Goal: Task Accomplishment & Management: Use online tool/utility

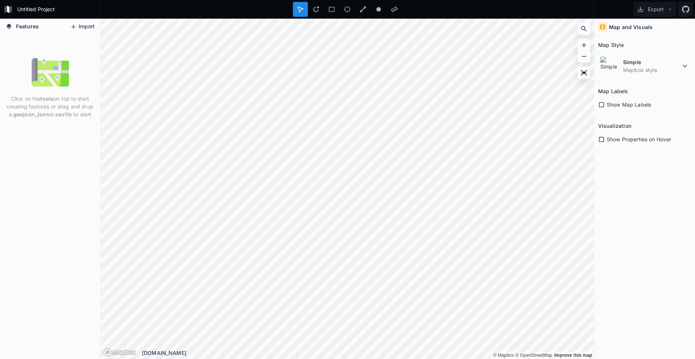
click at [83, 29] on button "Import" at bounding box center [82, 27] width 32 height 12
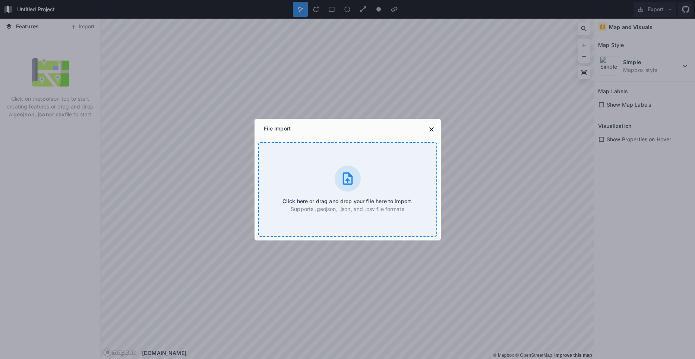
click at [404, 181] on div "Click here or drag and drop your file here to import. Supports .geojson, .json,…" at bounding box center [347, 189] width 179 height 95
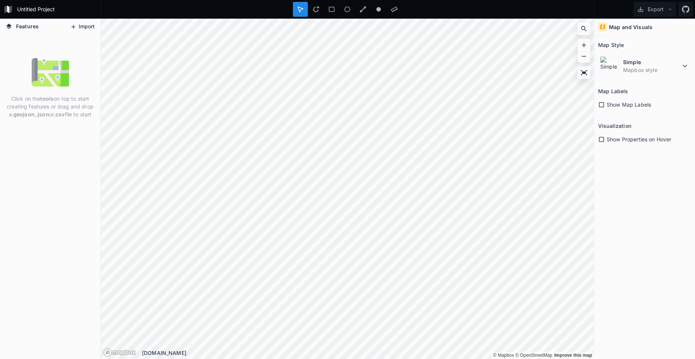
click at [81, 29] on button "Import" at bounding box center [82, 27] width 32 height 12
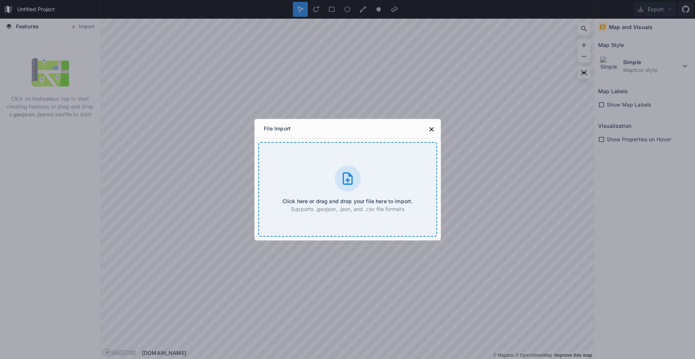
click at [340, 189] on div "Click here or drag and drop your file here to import. Supports .geojson, .json,…" at bounding box center [347, 189] width 179 height 95
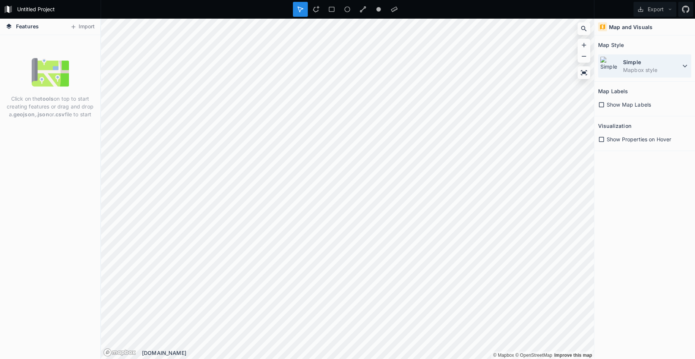
click at [685, 66] on icon at bounding box center [685, 66] width 4 height 3
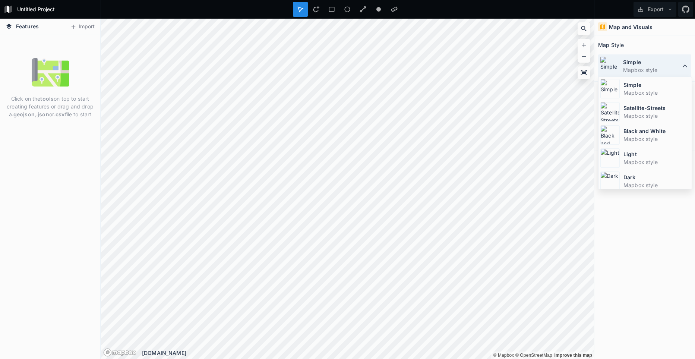
click at [685, 66] on icon at bounding box center [685, 65] width 9 height 9
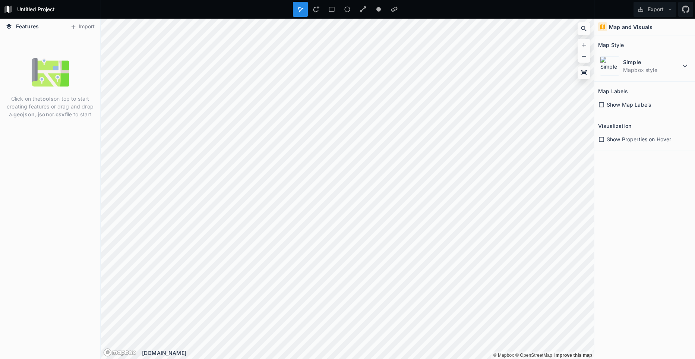
click at [629, 104] on span "Show Map Labels" at bounding box center [629, 105] width 44 height 8
click at [638, 105] on span "Show Map Labels" at bounding box center [629, 105] width 44 height 8
click at [637, 141] on span "Show Properties on Hover" at bounding box center [639, 139] width 64 height 8
click at [624, 31] on div "Map and Visuals" at bounding box center [644, 27] width 101 height 17
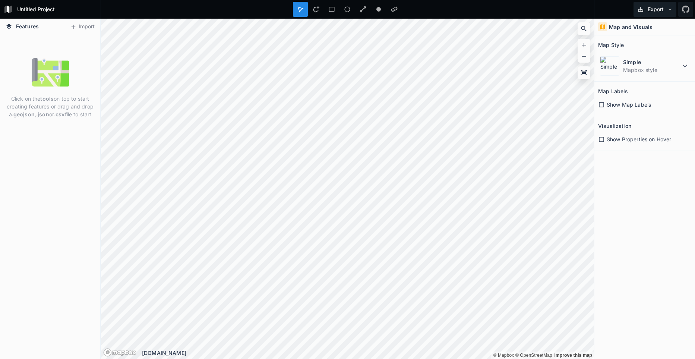
click at [669, 9] on icon at bounding box center [670, 9] width 5 height 5
drag, startPoint x: 53, startPoint y: 63, endPoint x: 55, endPoint y: 78, distance: 14.7
click at [53, 64] on img at bounding box center [50, 72] width 37 height 37
click at [56, 92] on div "Click on the tools on top to start creating features or drag and drop a .geojso…" at bounding box center [50, 88] width 100 height 68
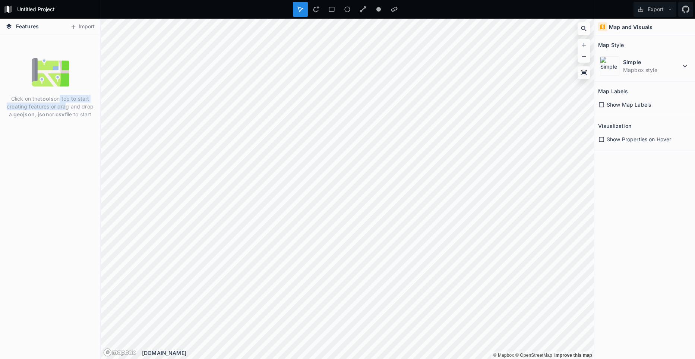
drag, startPoint x: 59, startPoint y: 102, endPoint x: 63, endPoint y: 111, distance: 9.7
click at [63, 111] on p "Click on the tools on top to start creating features or drag and drop a .geojso…" at bounding box center [50, 106] width 89 height 23
click at [64, 112] on strong ".csv" at bounding box center [59, 114] width 11 height 6
click at [78, 127] on div "Click on the tools on top to start creating features or drag and drop a .geojso…" at bounding box center [50, 197] width 100 height 324
click at [36, 11] on form "Untitled Project" at bounding box center [57, 9] width 84 height 11
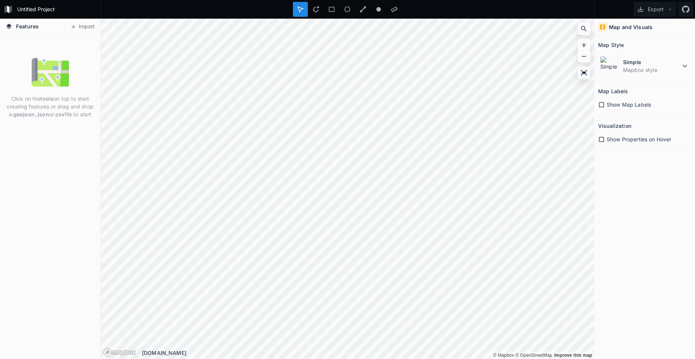
click at [35, 61] on img at bounding box center [50, 72] width 37 height 37
click at [71, 50] on div "Click on the tools on top to start creating features or drag and drop a .geojso…" at bounding box center [50, 197] width 100 height 324
